Goal: Navigation & Orientation: Find specific page/section

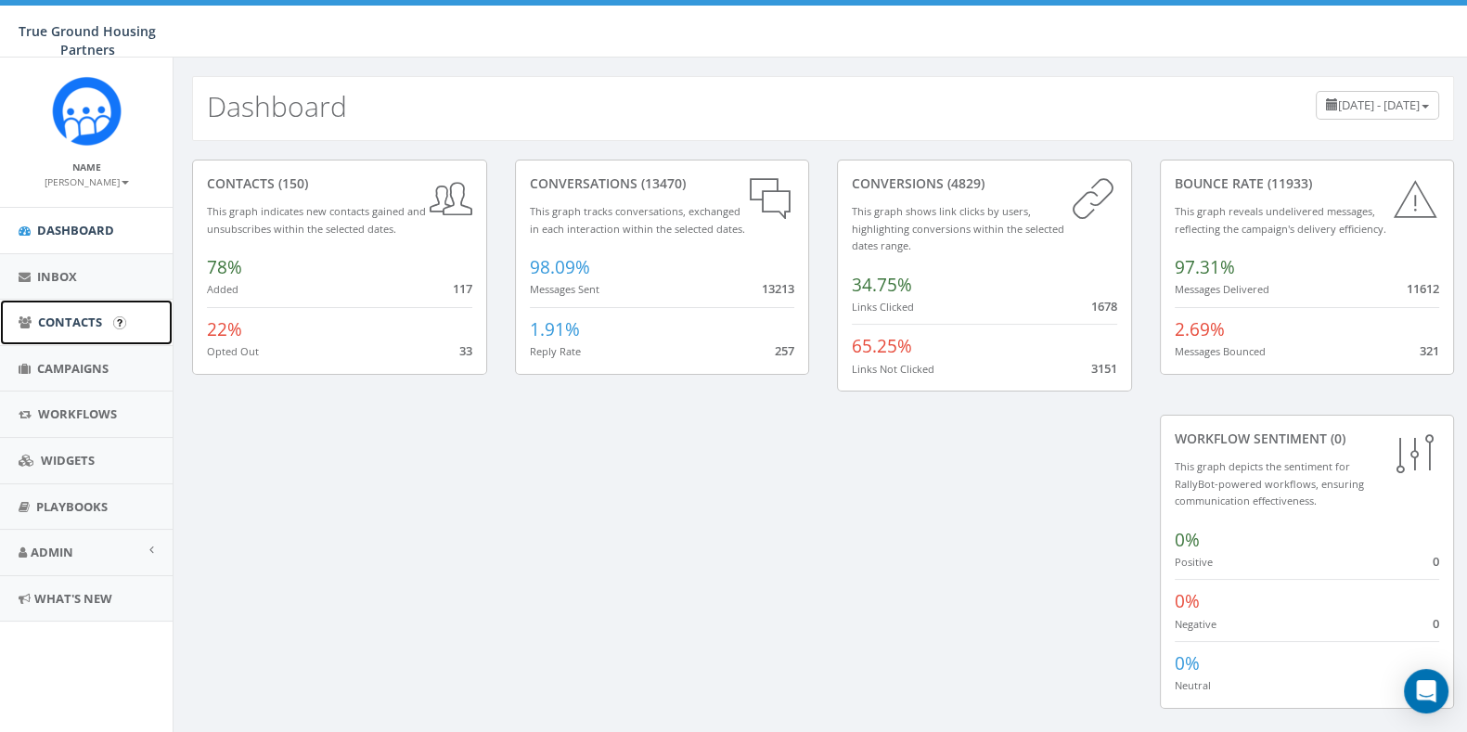
click at [79, 321] on span "Contacts" at bounding box center [70, 322] width 64 height 17
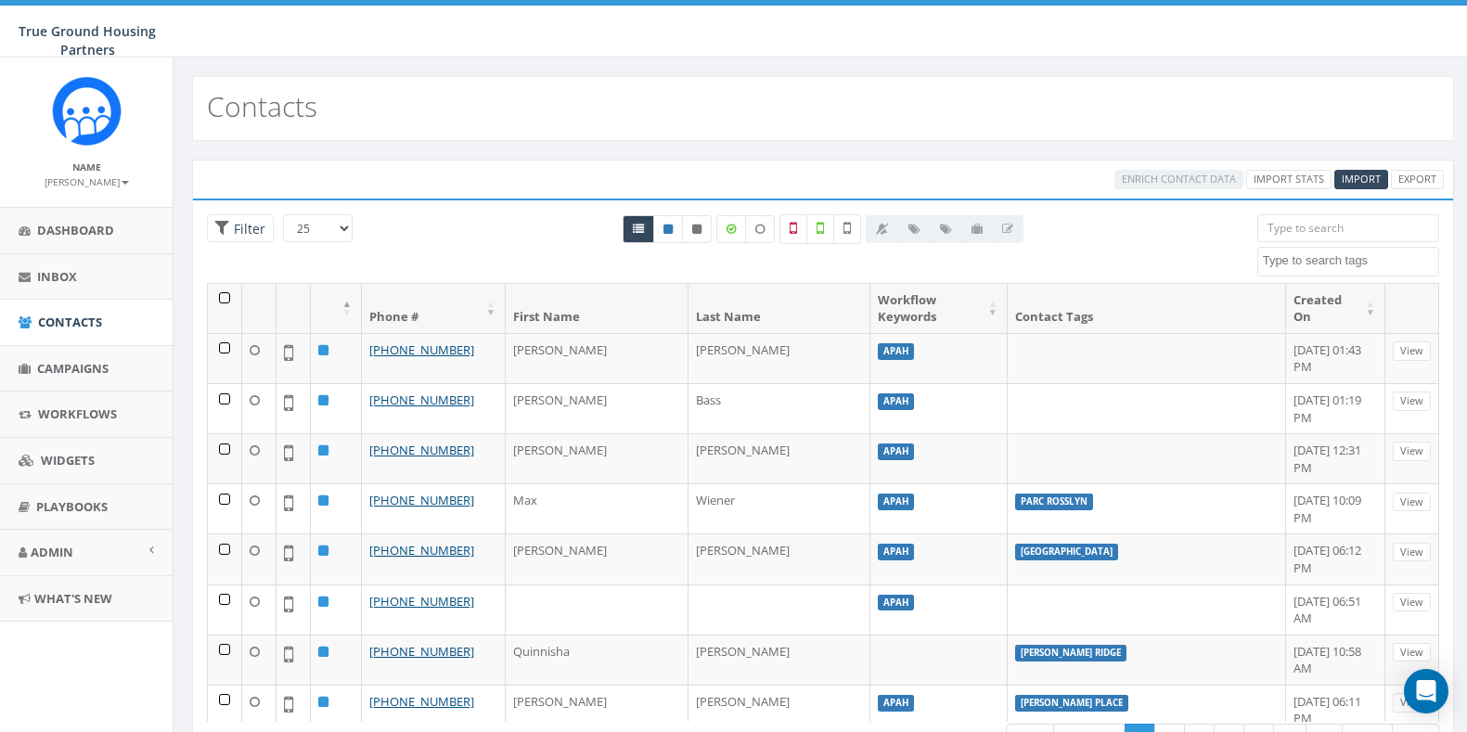
select select
click at [75, 367] on span "Campaigns" at bounding box center [72, 368] width 71 height 17
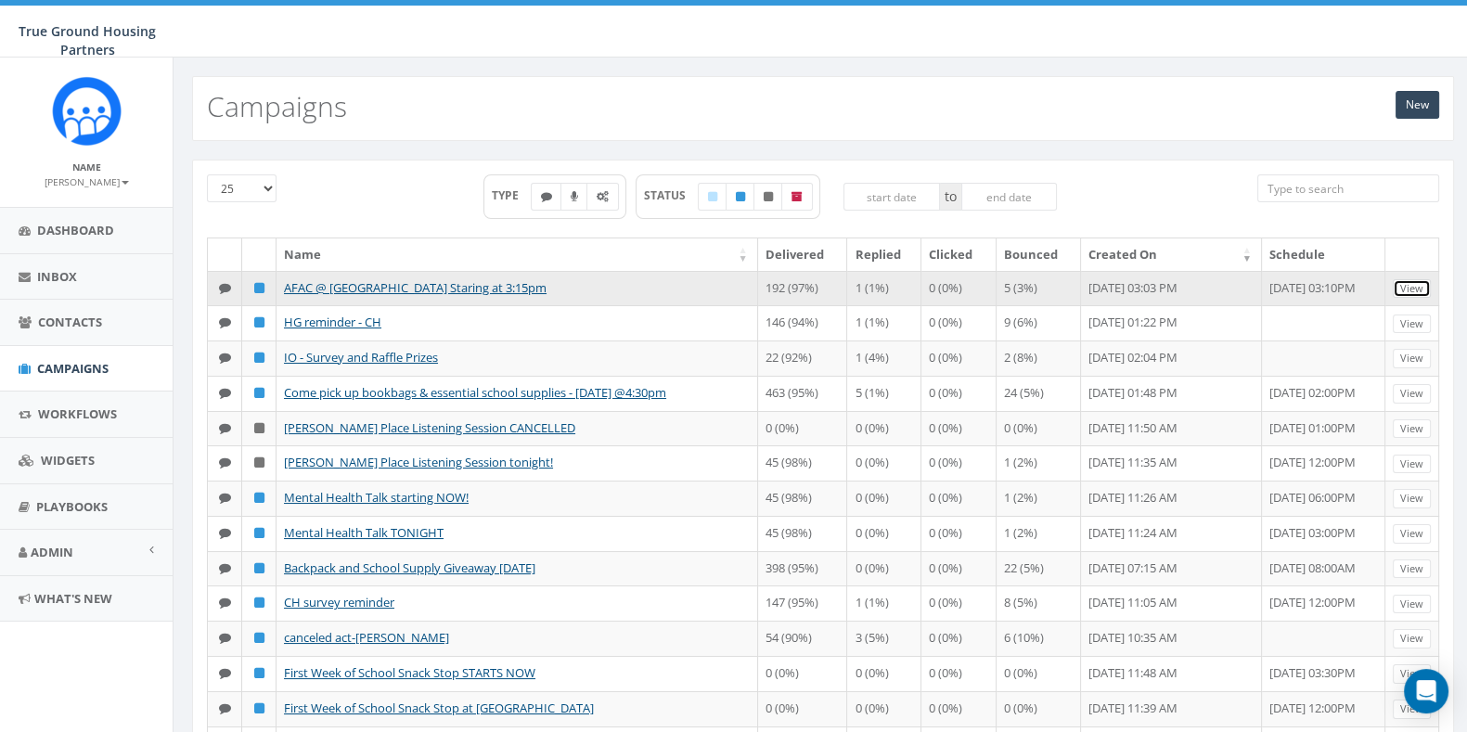
click at [1413, 293] on link "View" at bounding box center [1411, 288] width 38 height 19
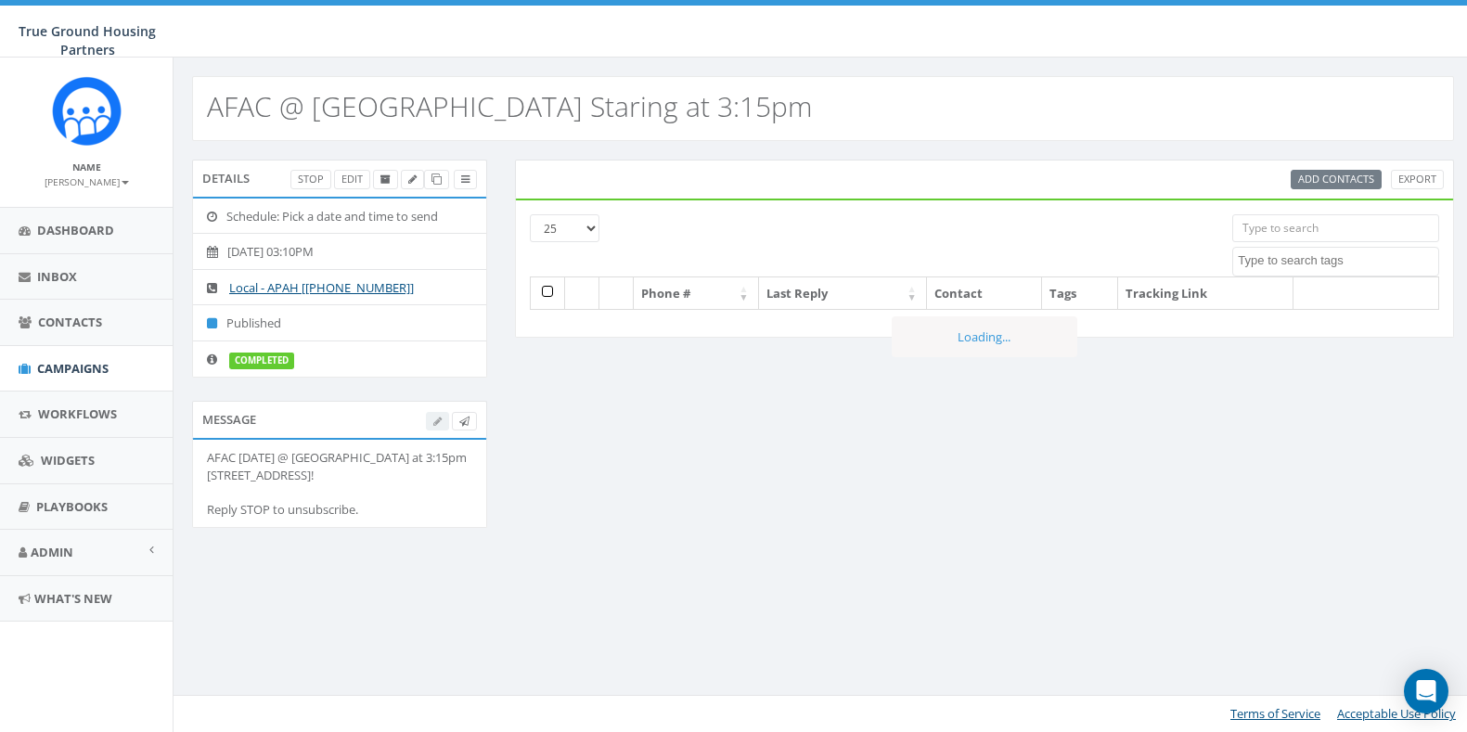
select select
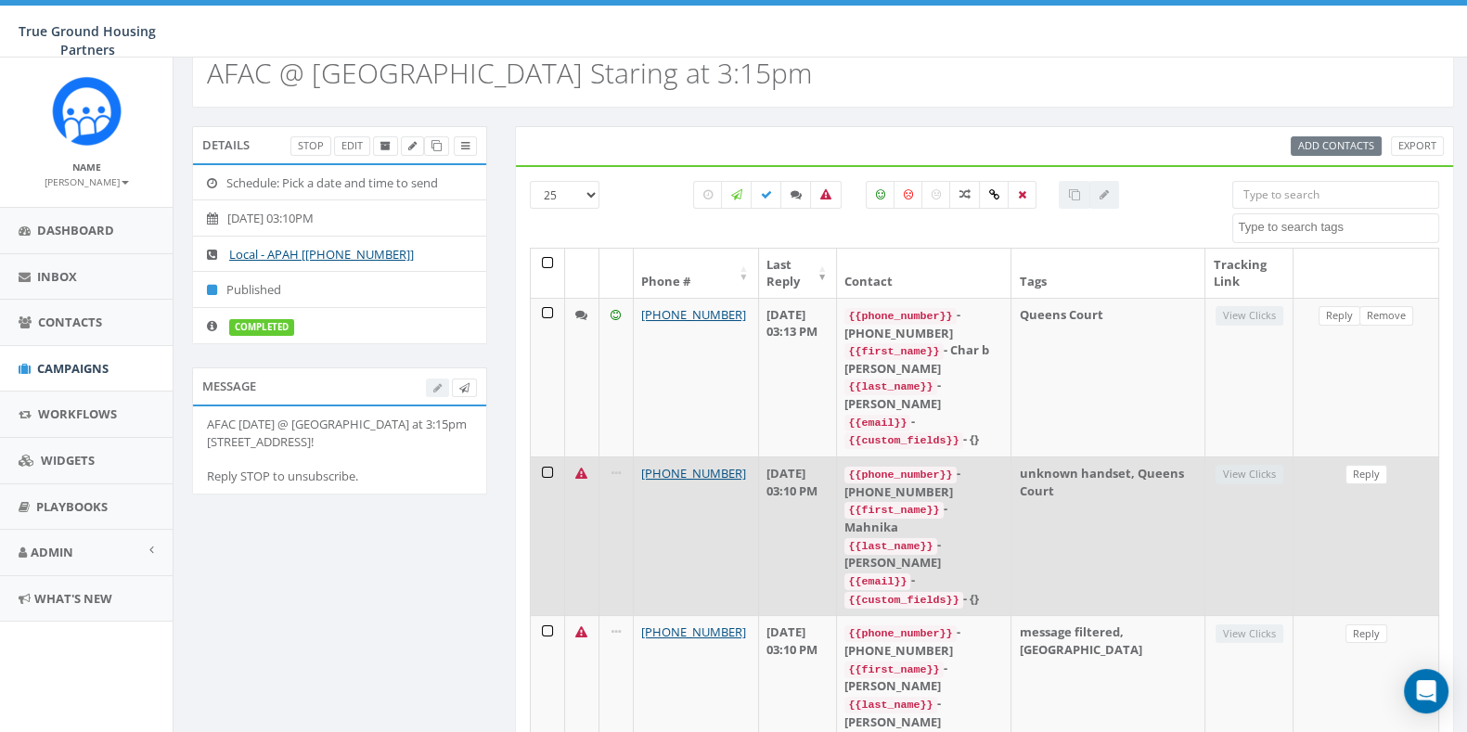
scroll to position [34, 0]
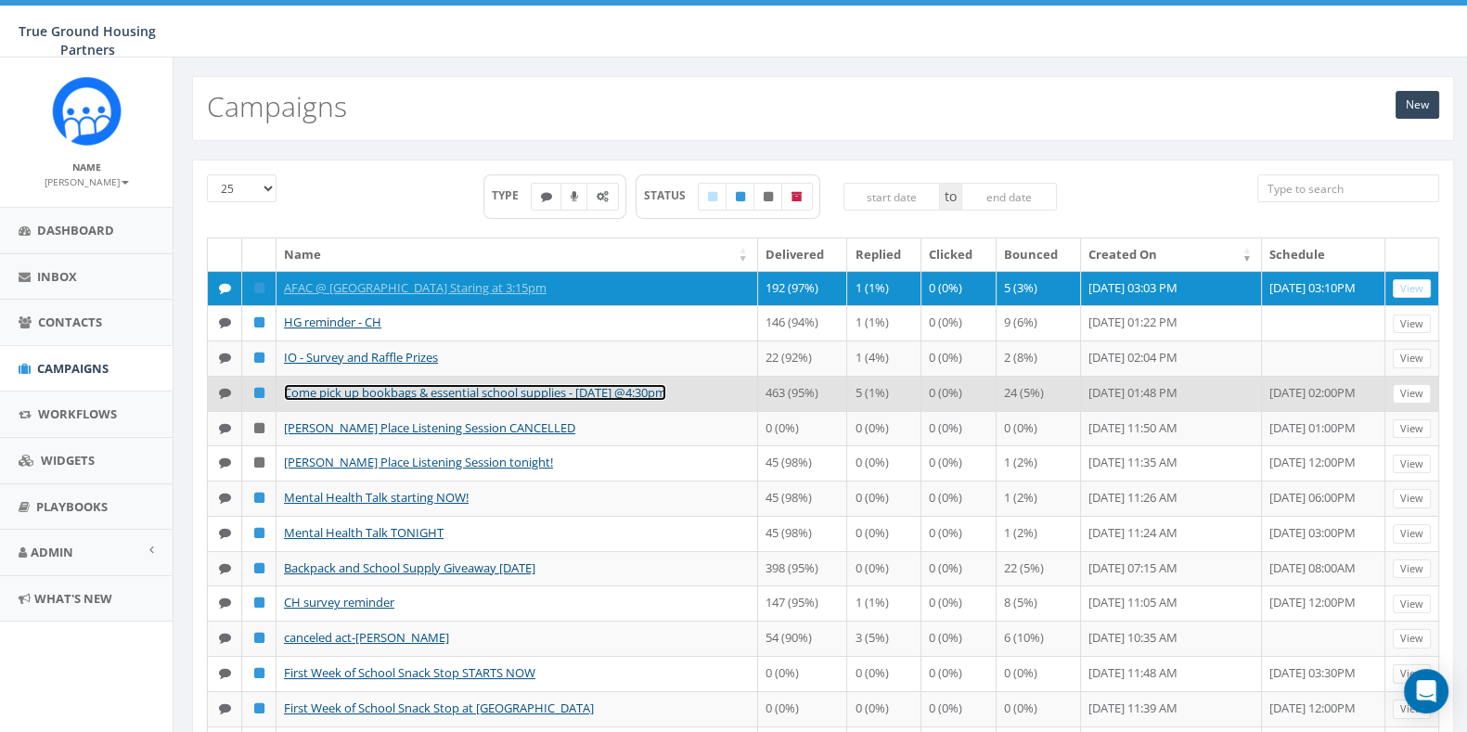
click at [550, 391] on link "Come pick up bookbags & essential school supplies - [DATE] @4:30pm" at bounding box center [475, 392] width 382 height 17
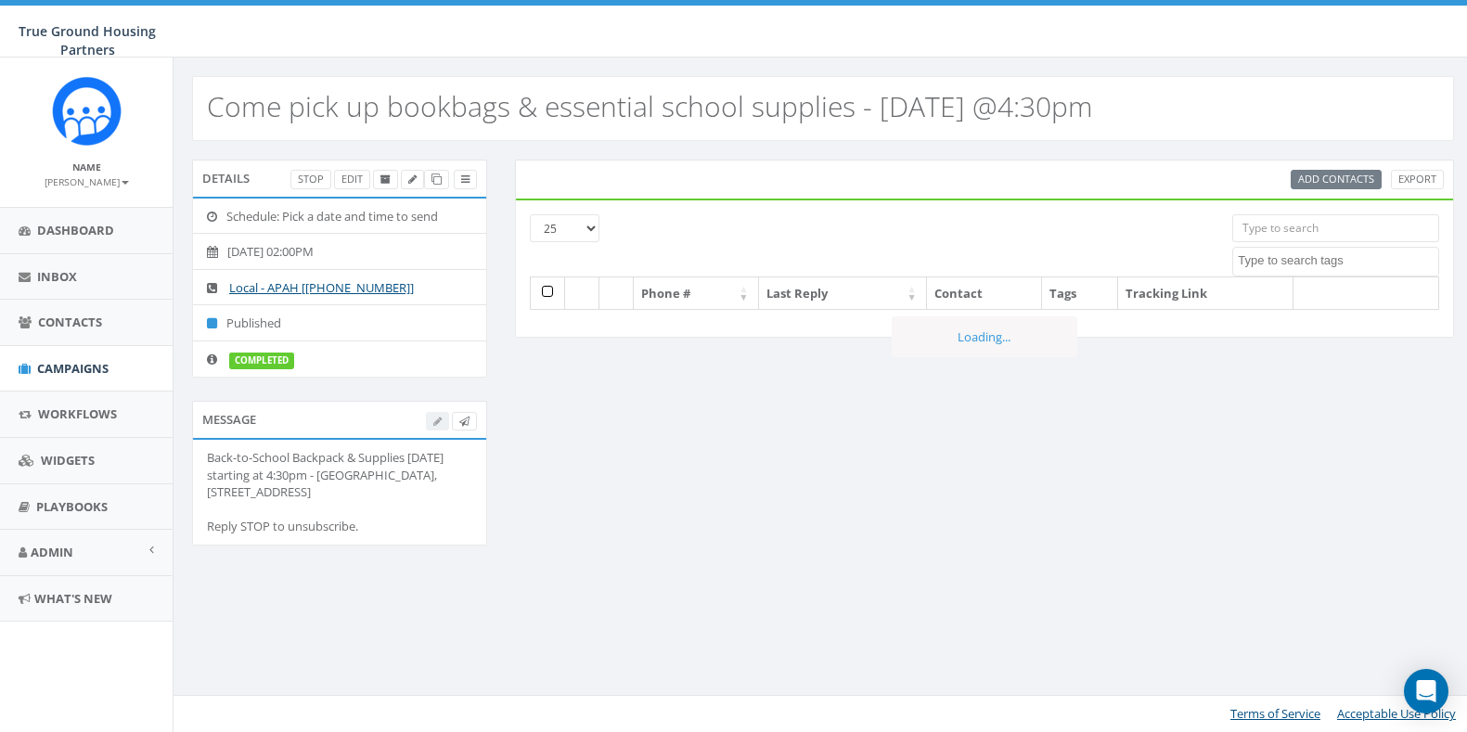
select select
